Goal: Task Accomplishment & Management: Complete application form

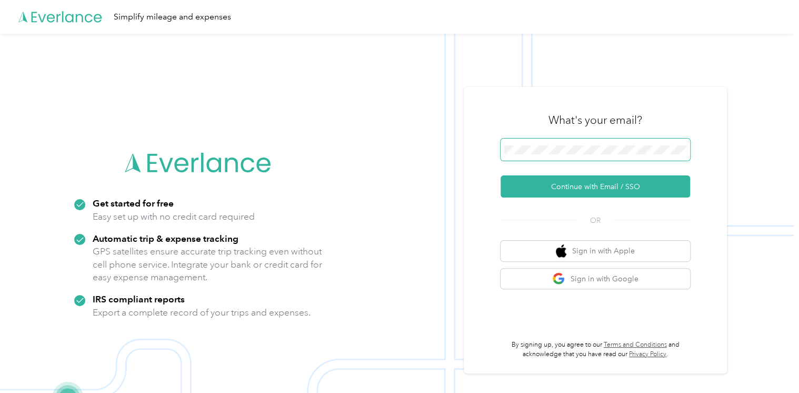
click at [551, 155] on span at bounding box center [594, 149] width 189 height 22
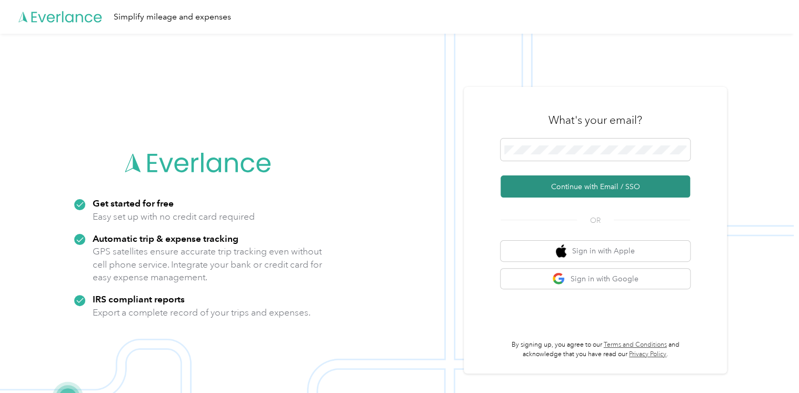
click at [556, 187] on button "Continue with Email / SSO" at bounding box center [594, 186] width 189 height 22
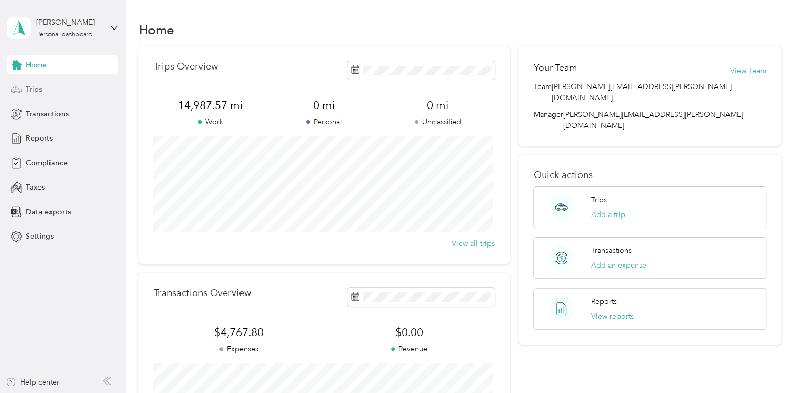
click at [34, 87] on span "Trips" at bounding box center [34, 89] width 16 height 11
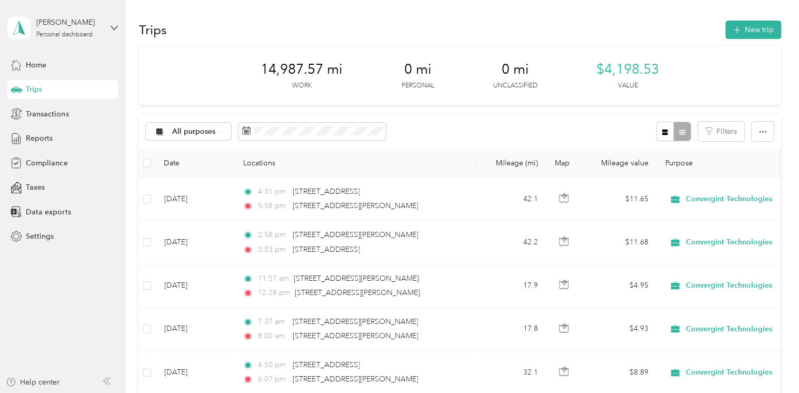
click at [366, 142] on div "All purposes Filters" at bounding box center [459, 131] width 642 height 34
click at [366, 135] on span at bounding box center [311, 132] width 147 height 18
click at [402, 134] on div "All purposes Filters" at bounding box center [459, 131] width 642 height 34
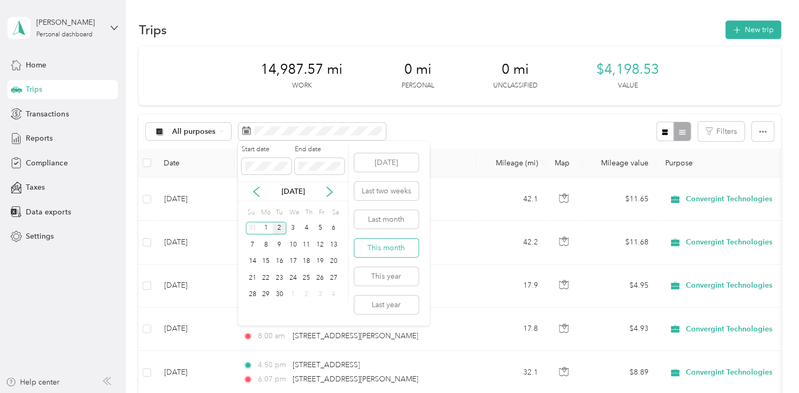
click at [379, 239] on button "This month" at bounding box center [386, 247] width 64 height 18
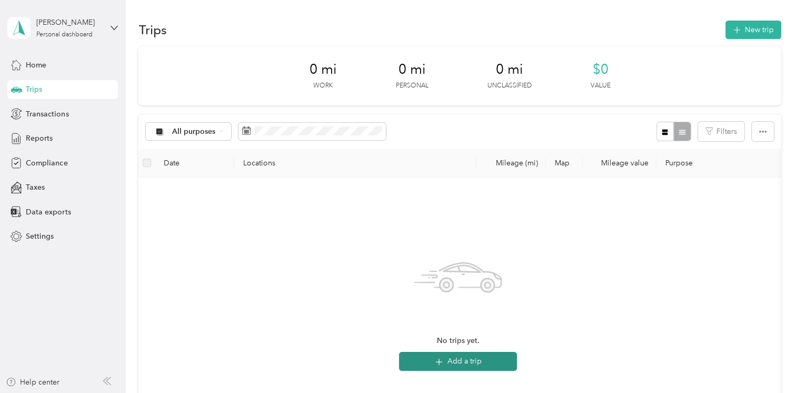
click at [469, 359] on button "Add a trip" at bounding box center [458, 361] width 118 height 19
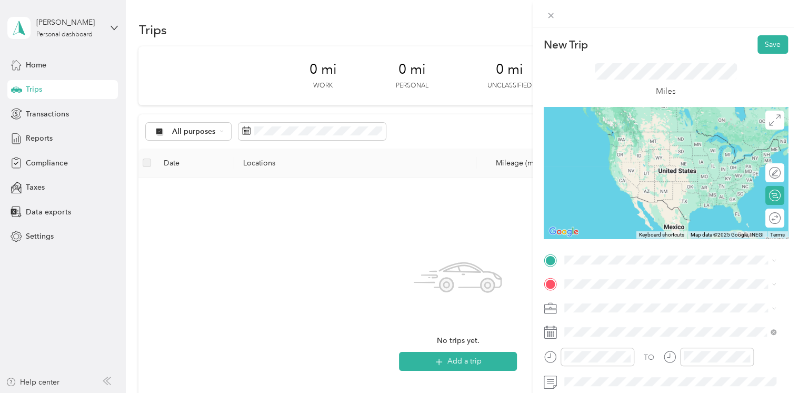
click at [601, 302] on span "[STREET_ADDRESS][PERSON_NAME][US_STATE]" at bounding box center [666, 297] width 164 height 9
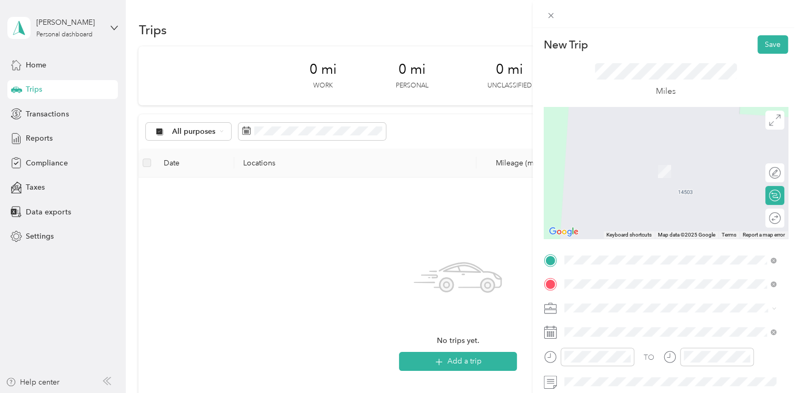
click at [610, 163] on div "[STREET_ADDRESS][PERSON_NAME][US_STATE]" at bounding box center [670, 156] width 205 height 14
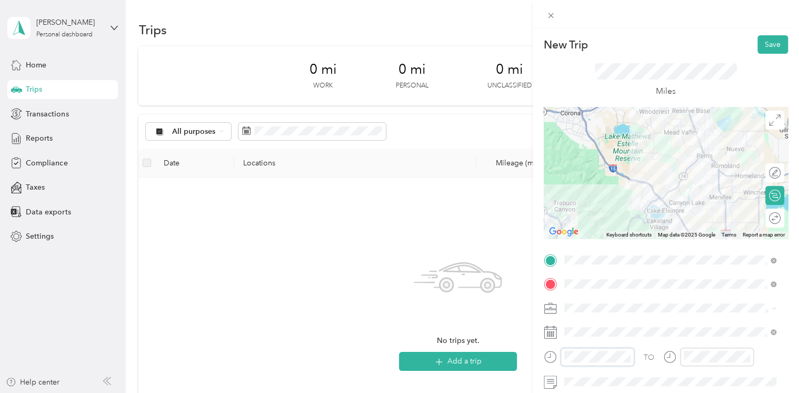
click at [556, 355] on div at bounding box center [589, 356] width 91 height 18
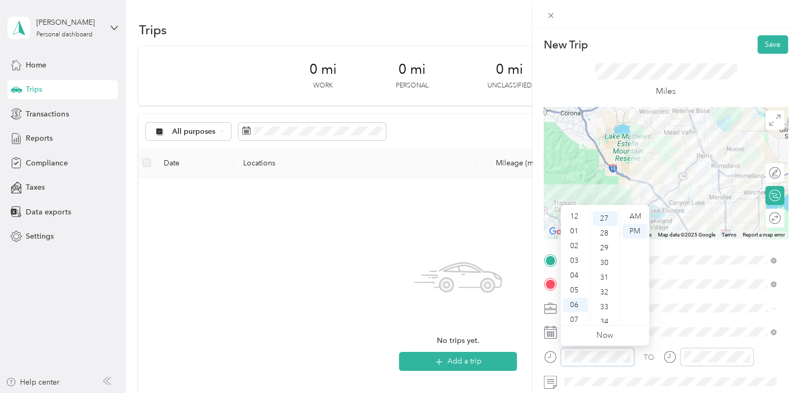
scroll to position [63, 0]
click at [634, 211] on div "AM" at bounding box center [634, 216] width 25 height 15
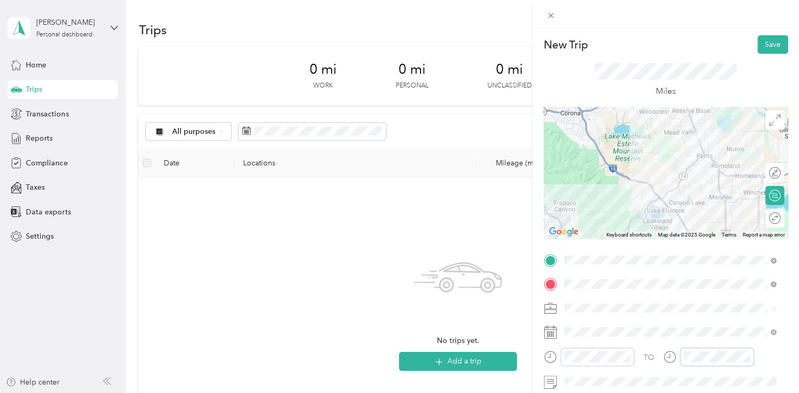
click at [669, 360] on div at bounding box center [708, 356] width 91 height 18
click at [724, 300] on div "53" at bounding box center [723, 305] width 25 height 15
click at [749, 214] on div "AM" at bounding box center [753, 216] width 25 height 15
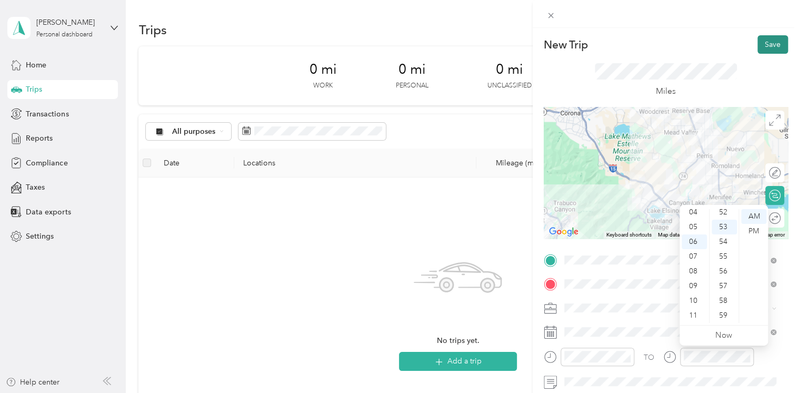
click at [767, 39] on button "Save" at bounding box center [772, 44] width 31 height 18
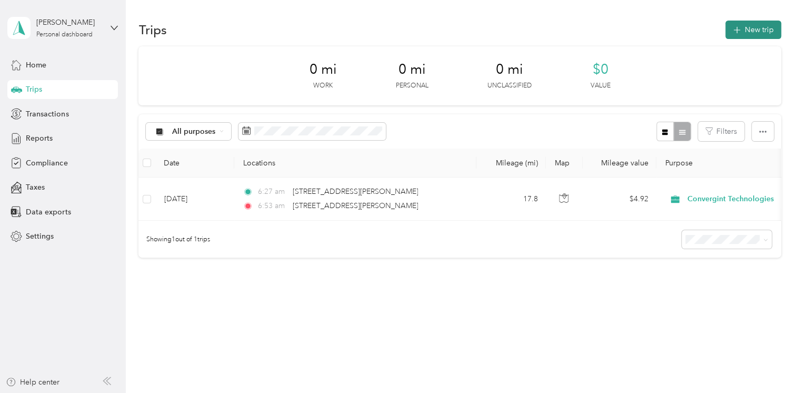
click at [741, 31] on button "New trip" at bounding box center [753, 30] width 56 height 18
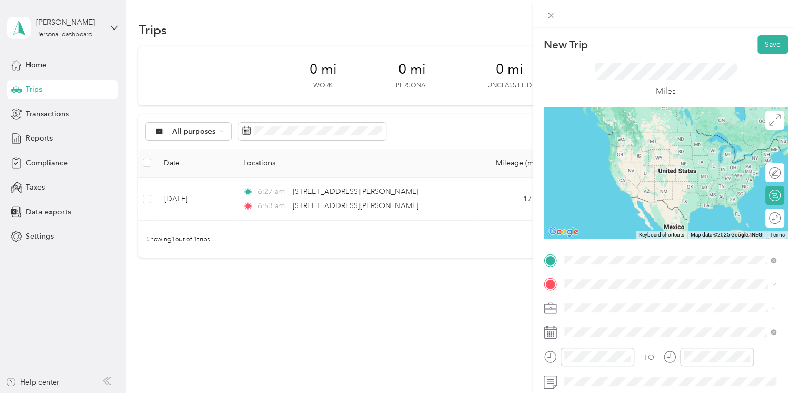
click at [606, 136] on span "[STREET_ADDRESS][PERSON_NAME][US_STATE]" at bounding box center [666, 131] width 164 height 9
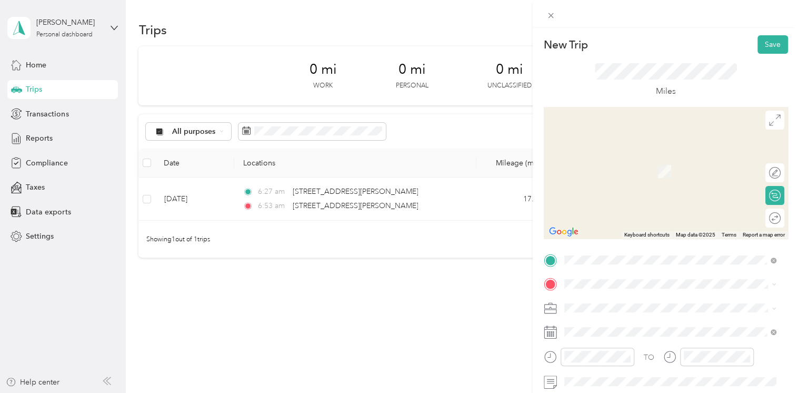
click at [629, 198] on span "[STREET_ADDRESS][PERSON_NAME][US_STATE]" at bounding box center [666, 195] width 164 height 9
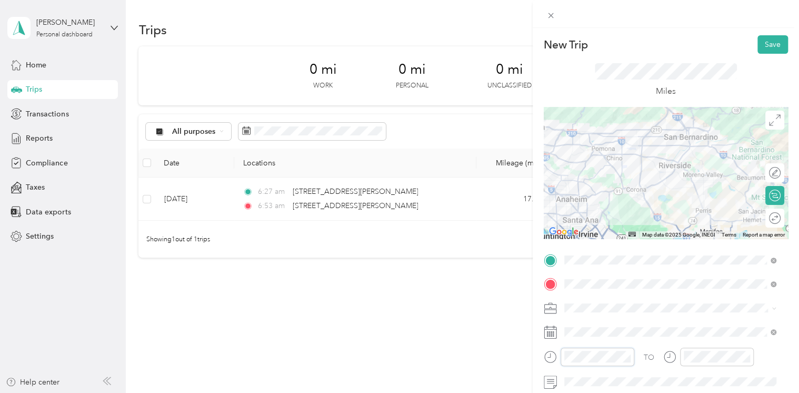
click at [557, 355] on div at bounding box center [589, 356] width 91 height 18
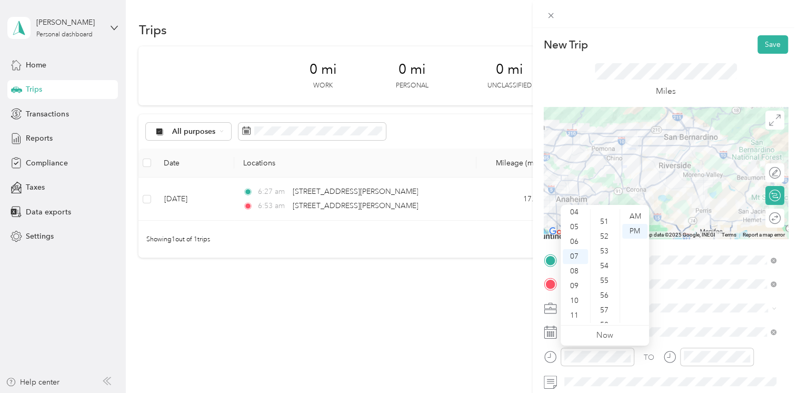
scroll to position [758, 0]
click at [607, 260] on div "54" at bounding box center [605, 254] width 25 height 15
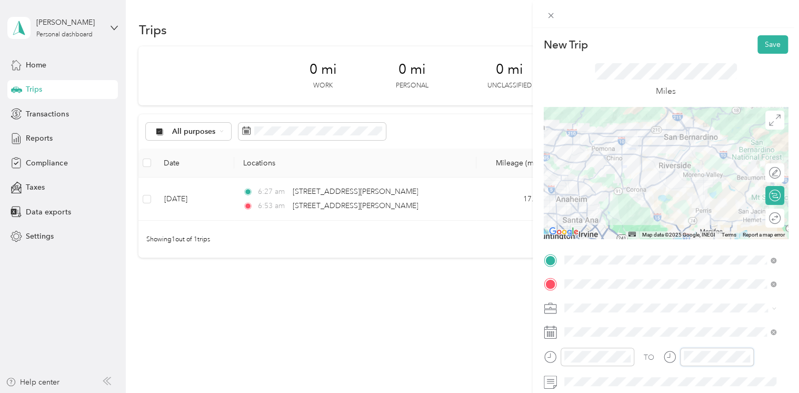
click at [670, 356] on div at bounding box center [708, 356] width 91 height 18
click at [756, 218] on div "AM" at bounding box center [753, 216] width 25 height 15
click at [591, 372] on div at bounding box center [589, 360] width 91 height 26
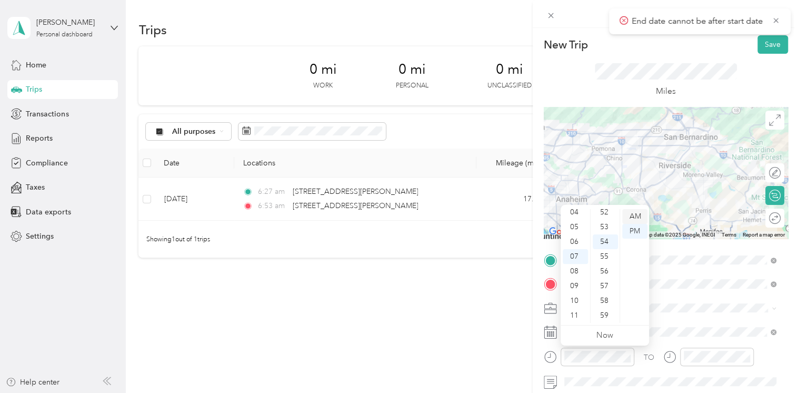
click at [639, 217] on div "AM" at bounding box center [634, 216] width 25 height 15
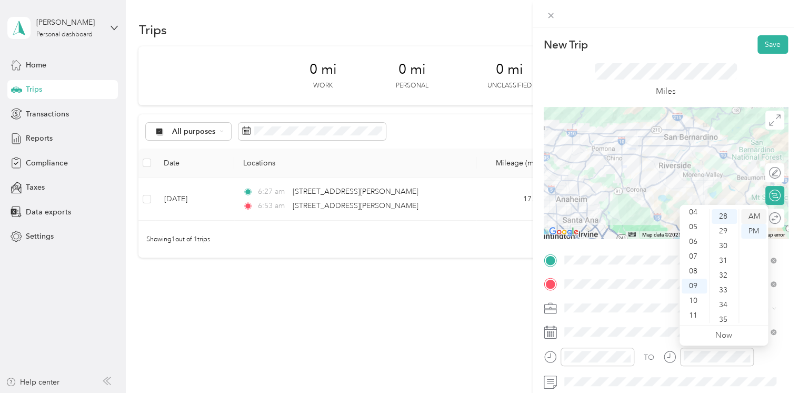
click at [748, 216] on div "AM" at bounding box center [753, 216] width 25 height 15
click at [666, 358] on div at bounding box center [708, 356] width 91 height 18
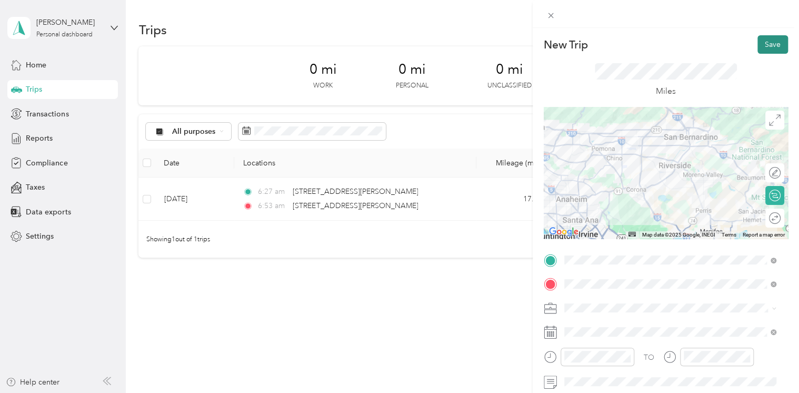
click at [757, 53] on button "Save" at bounding box center [772, 44] width 31 height 18
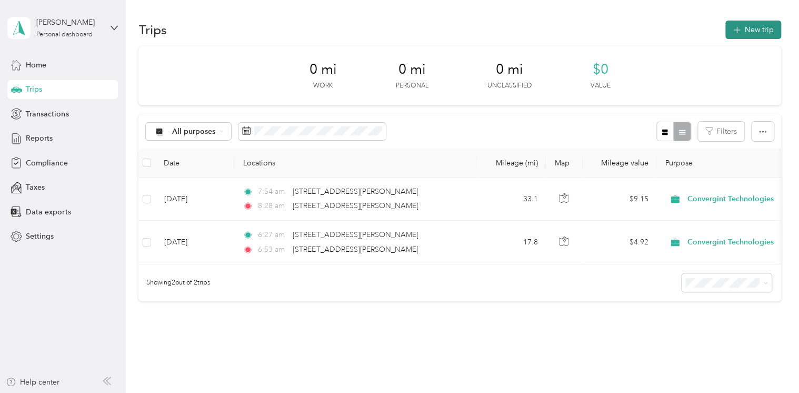
click at [758, 26] on button "New trip" at bounding box center [753, 30] width 56 height 18
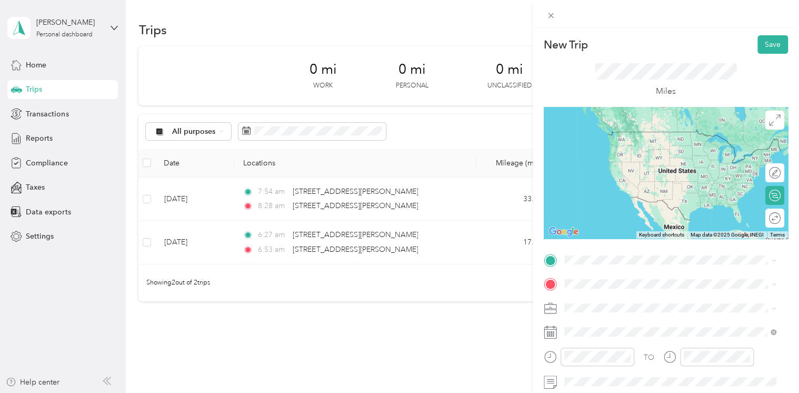
click at [639, 138] on div "[STREET_ADDRESS][PERSON_NAME][US_STATE]" at bounding box center [670, 131] width 205 height 14
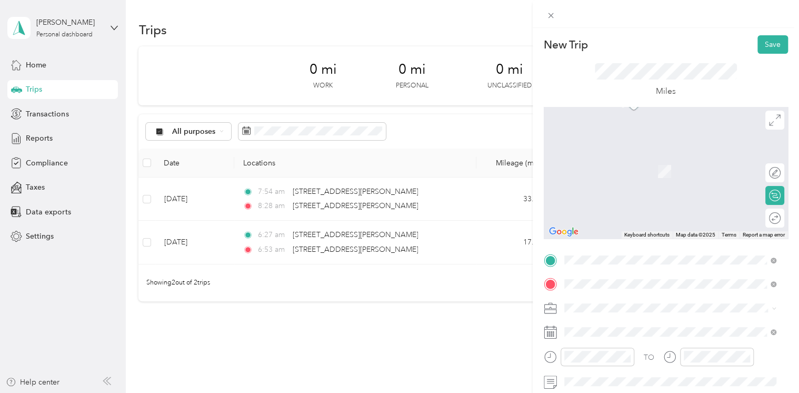
click at [620, 203] on ol "From search results [STREET_ADDRESS][US_STATE][GEOGRAPHIC_DATA][STREET_ADDRESS]…" at bounding box center [669, 190] width 219 height 126
click at [619, 182] on span "[STREET_ADDRESS][US_STATE]" at bounding box center [636, 177] width 105 height 9
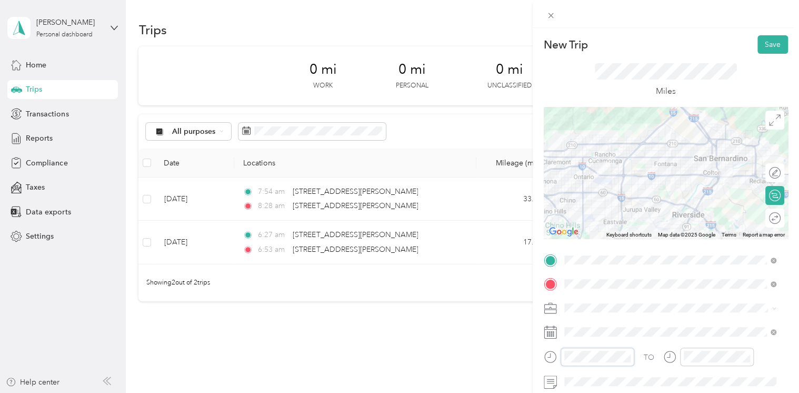
click at [548, 354] on div at bounding box center [589, 356] width 91 height 18
click at [613, 302] on div "36" at bounding box center [605, 304] width 25 height 15
click at [603, 314] on div "56" at bounding box center [605, 312] width 25 height 15
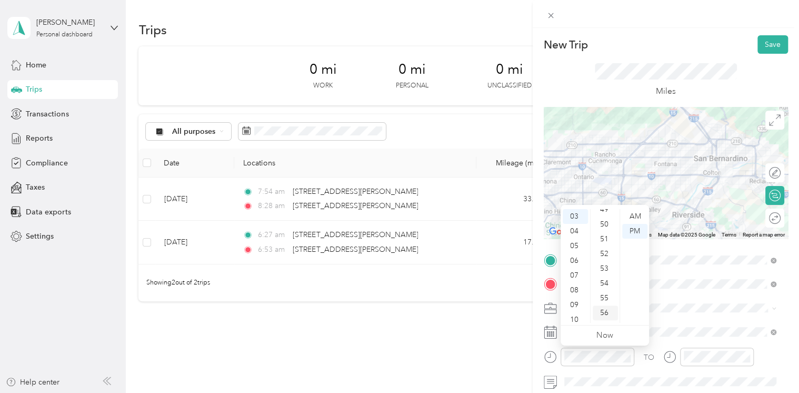
scroll to position [770, 0]
click at [629, 229] on div "PM" at bounding box center [634, 231] width 25 height 15
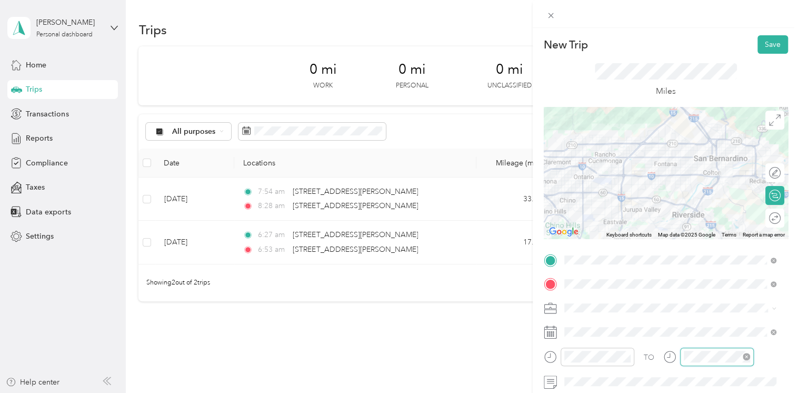
click at [680, 357] on div at bounding box center [717, 356] width 74 height 18
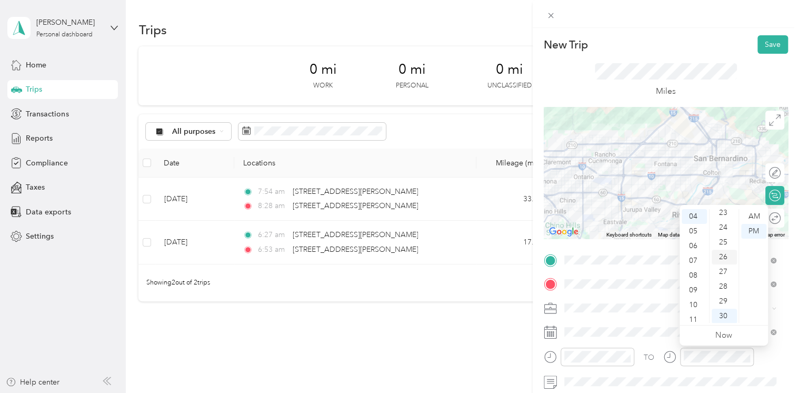
click at [722, 255] on div "26" at bounding box center [723, 256] width 25 height 15
click at [757, 41] on button "Save" at bounding box center [772, 44] width 31 height 18
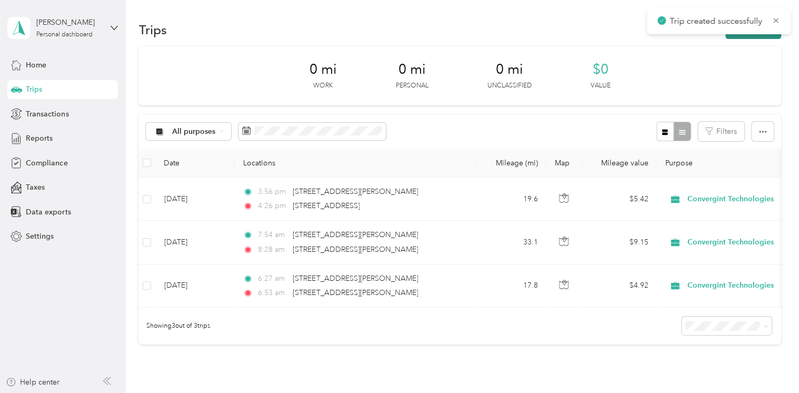
click at [750, 35] on button "New trip" at bounding box center [753, 30] width 56 height 18
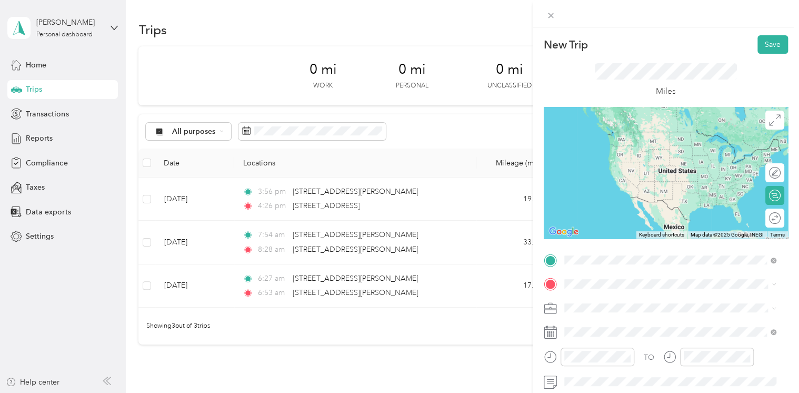
click at [616, 158] on span "[STREET_ADDRESS][US_STATE]" at bounding box center [636, 152] width 105 height 9
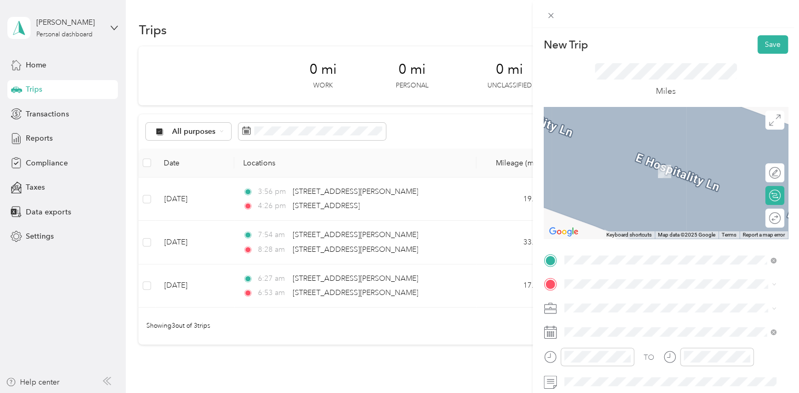
click at [644, 160] on span "[STREET_ADDRESS][PERSON_NAME][US_STATE]" at bounding box center [666, 155] width 164 height 9
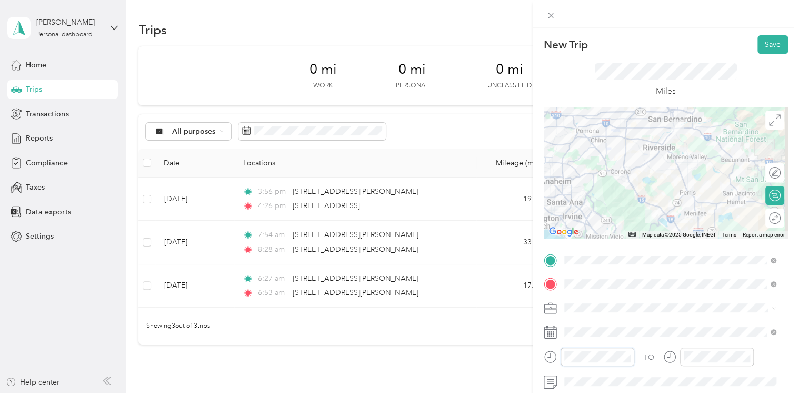
click at [544, 355] on div at bounding box center [589, 356] width 91 height 18
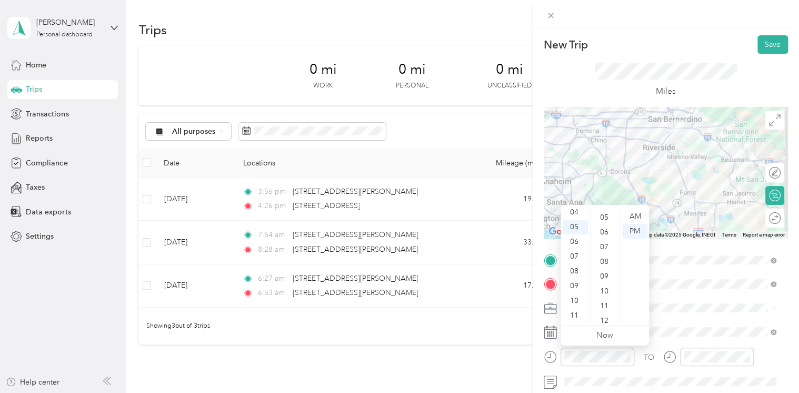
scroll to position [80, 0]
click at [603, 212] on div "05" at bounding box center [605, 210] width 25 height 15
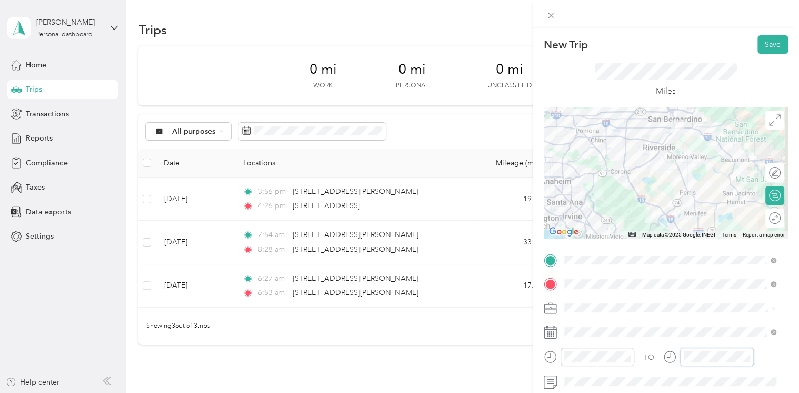
click at [655, 353] on div "TO" at bounding box center [666, 360] width 244 height 26
click at [726, 262] on div "08" at bounding box center [723, 260] width 25 height 15
click at [726, 233] on div "01" at bounding box center [723, 231] width 25 height 15
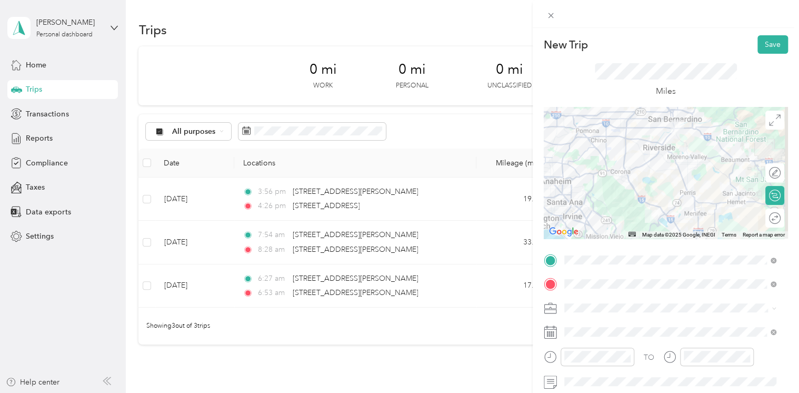
click at [724, 84] on div "Miles" at bounding box center [666, 80] width 142 height 35
click at [764, 46] on button "Save" at bounding box center [772, 44] width 31 height 18
